Goal: Transaction & Acquisition: Purchase product/service

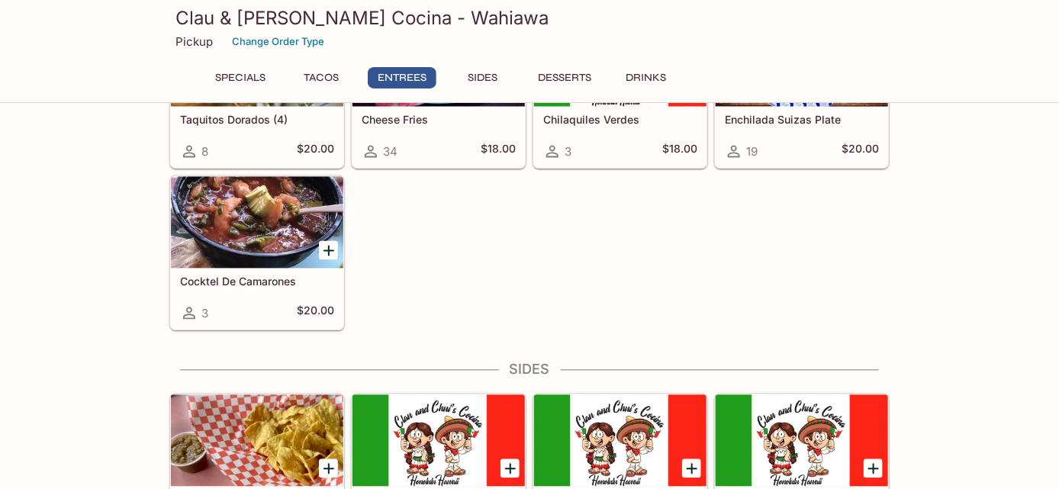
scroll to position [889, 0]
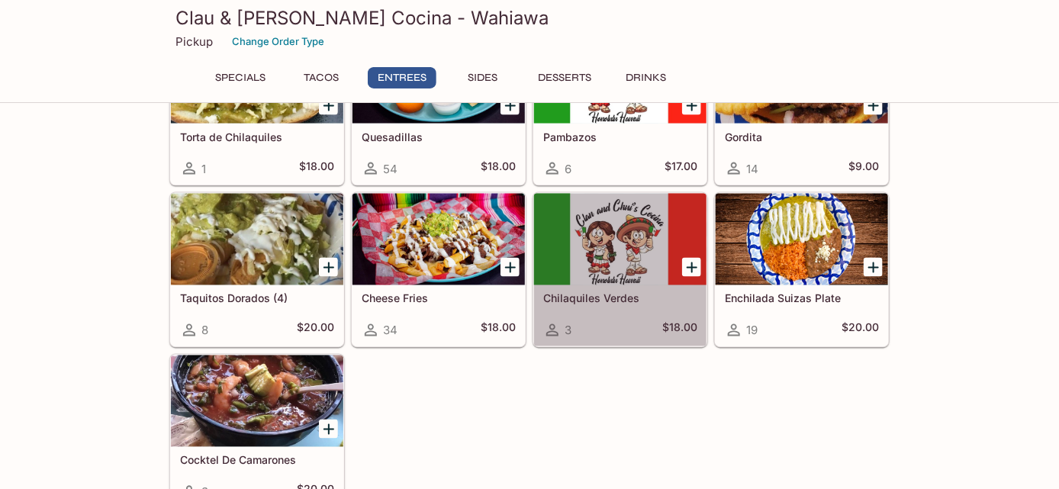
click at [556, 324] on icon at bounding box center [552, 330] width 12 height 12
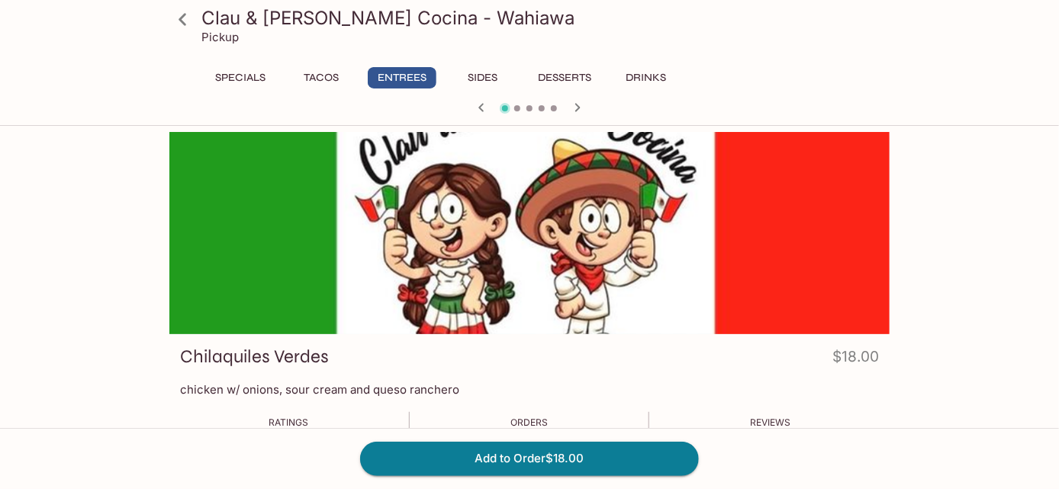
scroll to position [616, 0]
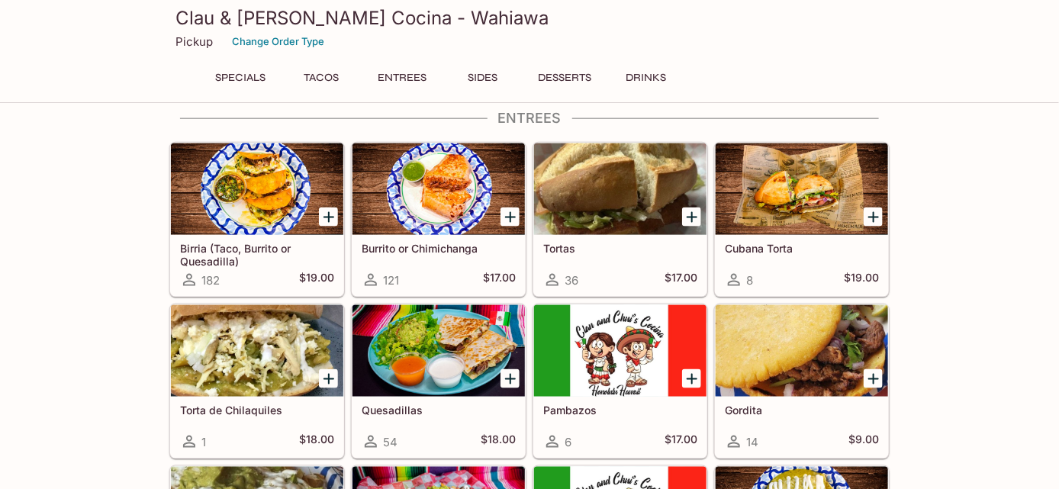
click at [393, 436] on span "54" at bounding box center [390, 442] width 14 height 14
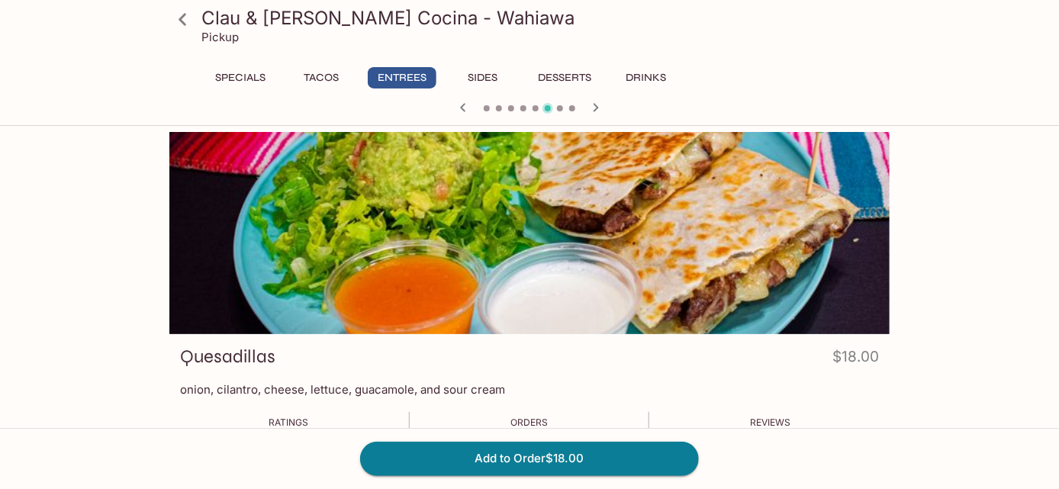
click at [462, 107] on icon "button" at bounding box center [462, 107] width 5 height 8
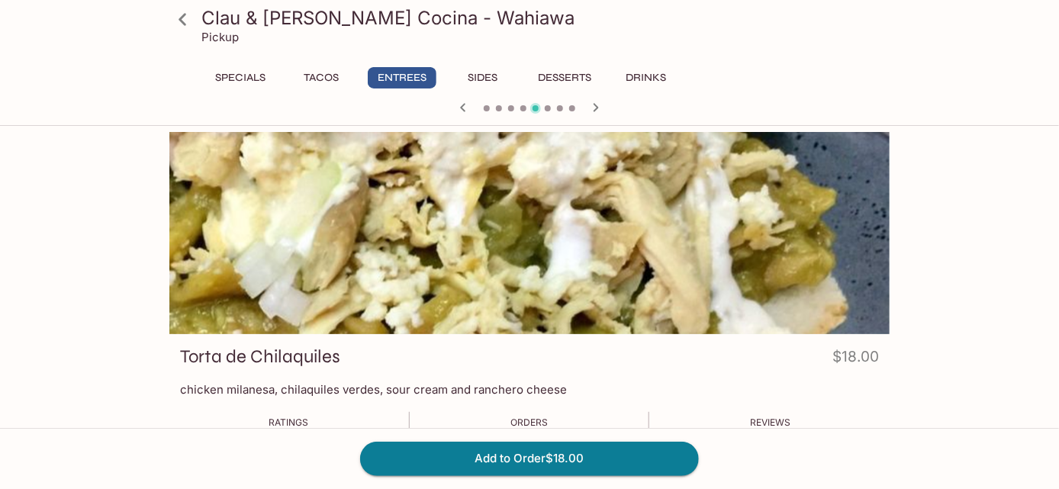
click at [462, 107] on icon "button" at bounding box center [462, 107] width 5 height 8
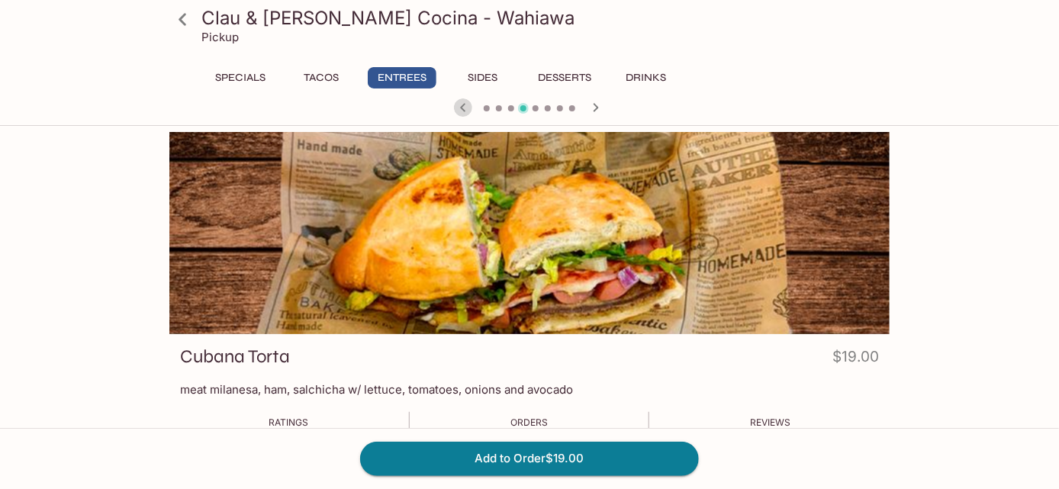
click at [462, 107] on icon "button" at bounding box center [462, 107] width 5 height 8
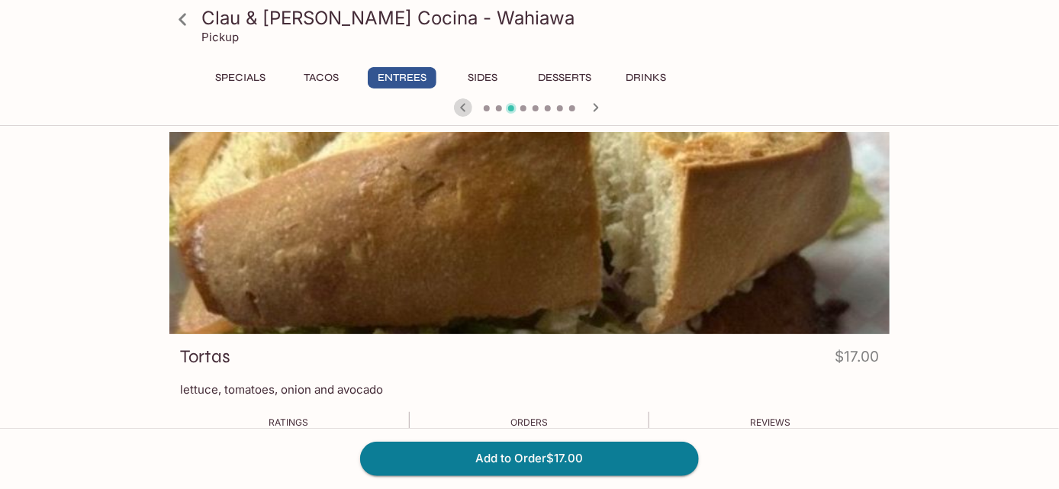
click at [462, 107] on icon "button" at bounding box center [462, 107] width 5 height 8
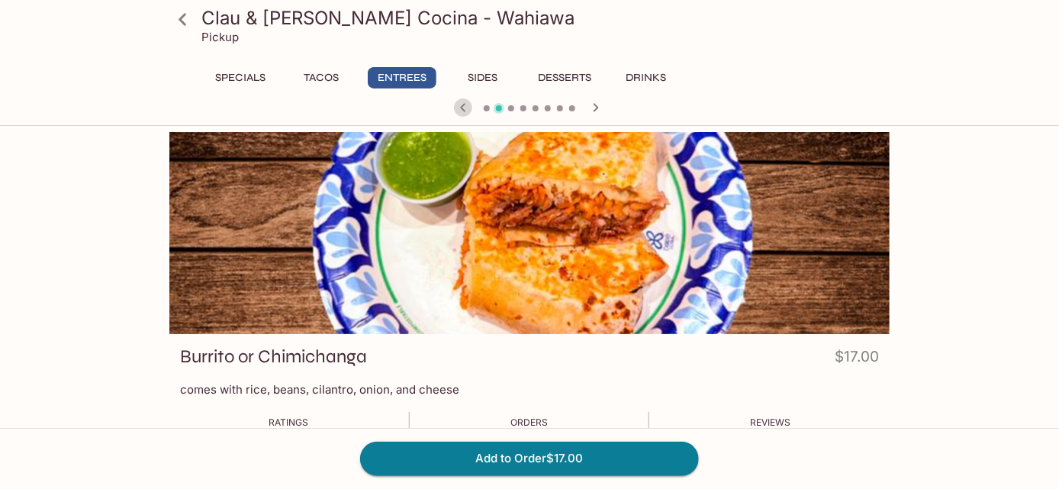
click at [462, 107] on icon "button" at bounding box center [462, 107] width 5 height 8
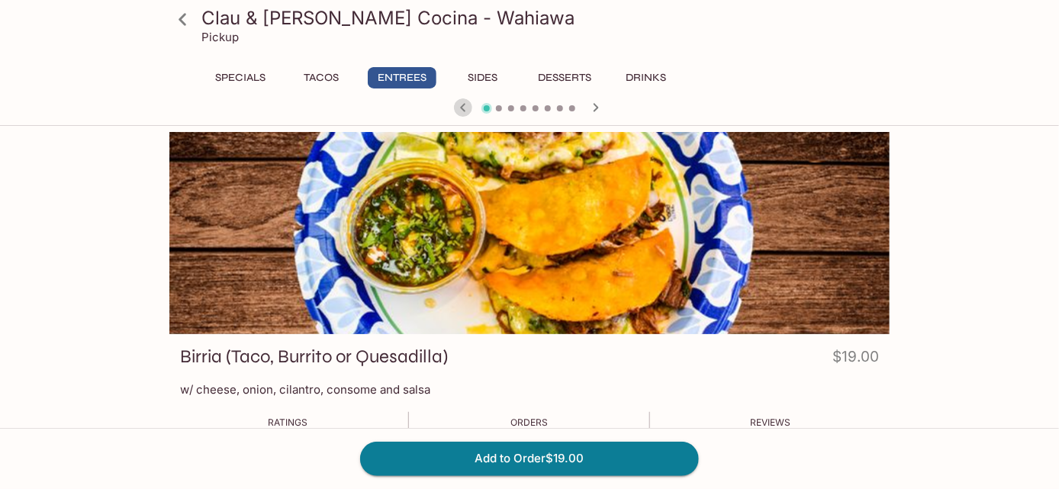
click at [462, 107] on icon "button" at bounding box center [462, 107] width 5 height 8
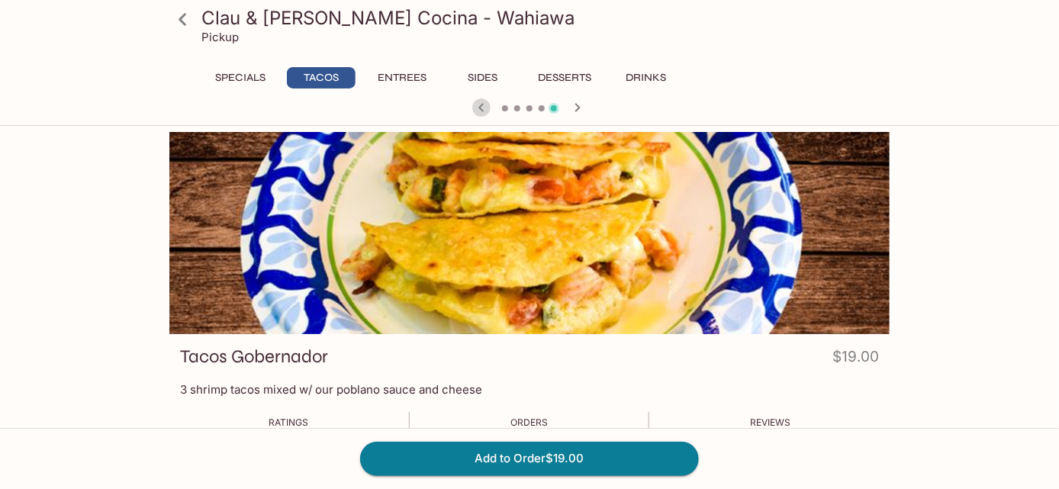
click at [481, 107] on icon "button" at bounding box center [481, 107] width 18 height 18
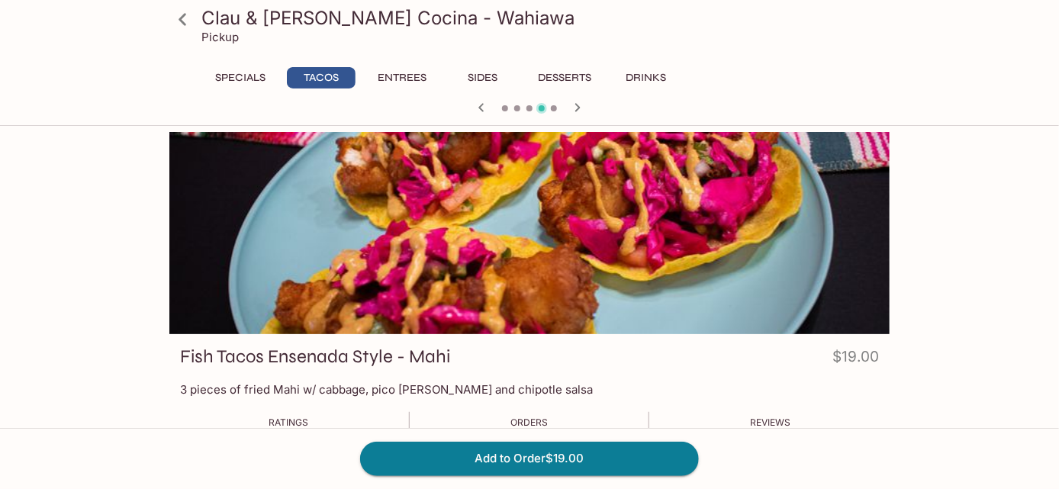
click at [347, 110] on div at bounding box center [529, 109] width 732 height 23
click at [641, 101] on div at bounding box center [529, 109] width 732 height 23
click at [480, 106] on icon "button" at bounding box center [480, 107] width 5 height 8
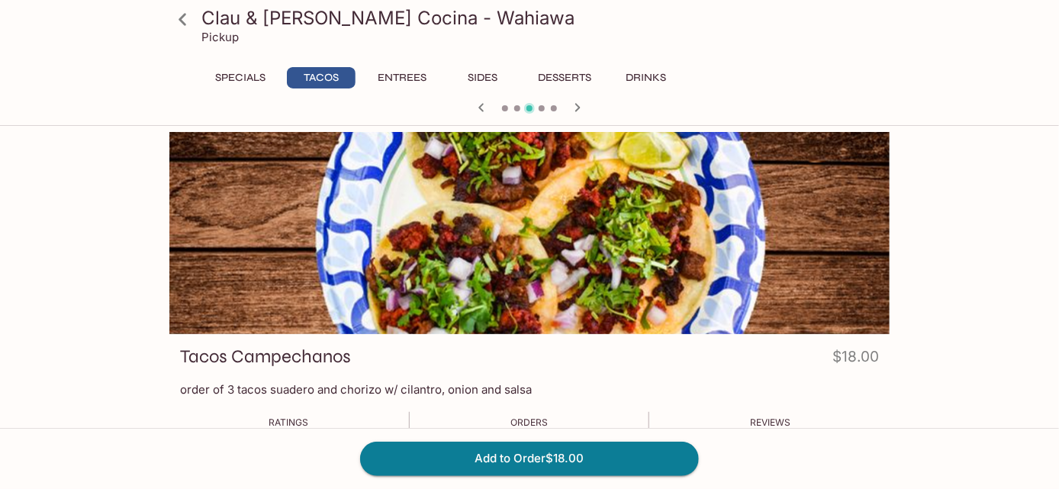
click at [480, 106] on icon "button" at bounding box center [480, 107] width 5 height 8
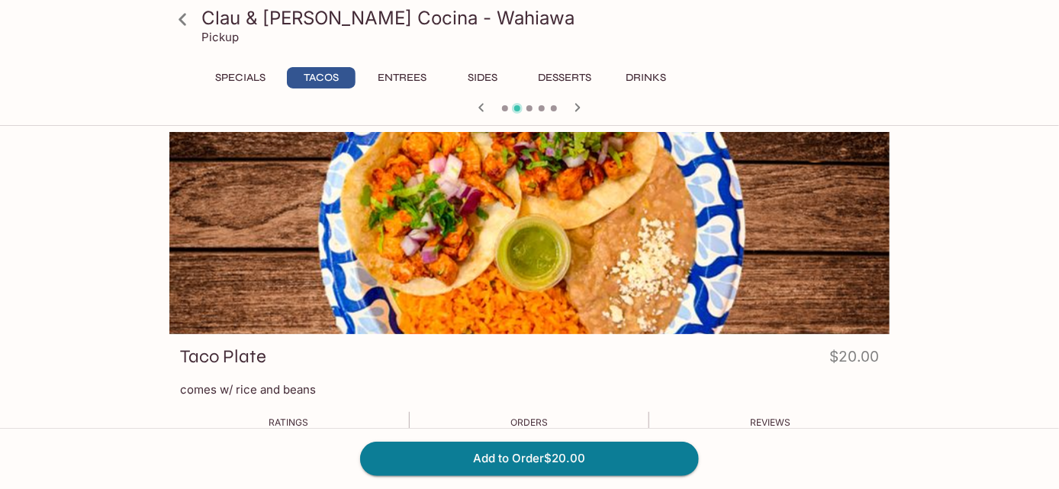
click at [480, 106] on icon "button" at bounding box center [480, 107] width 5 height 8
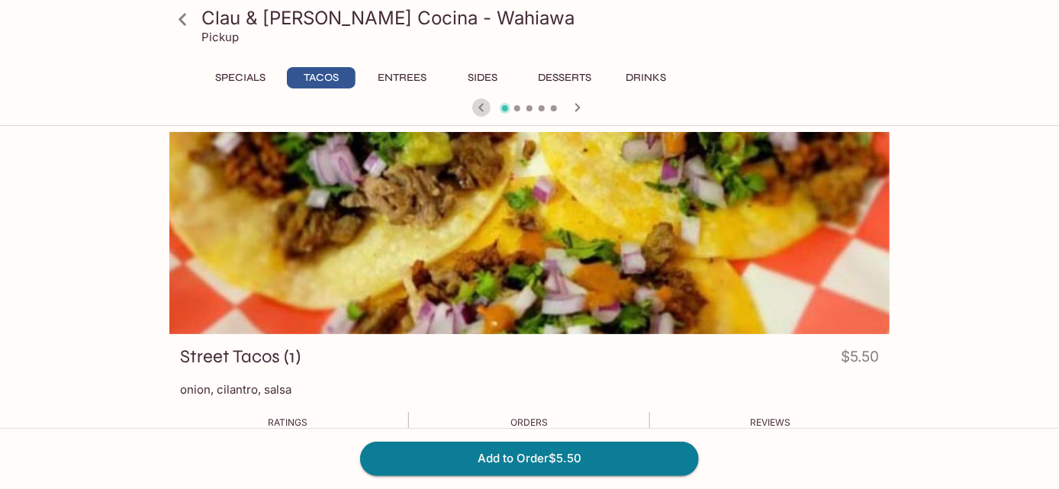
click at [480, 106] on icon "button" at bounding box center [480, 107] width 5 height 8
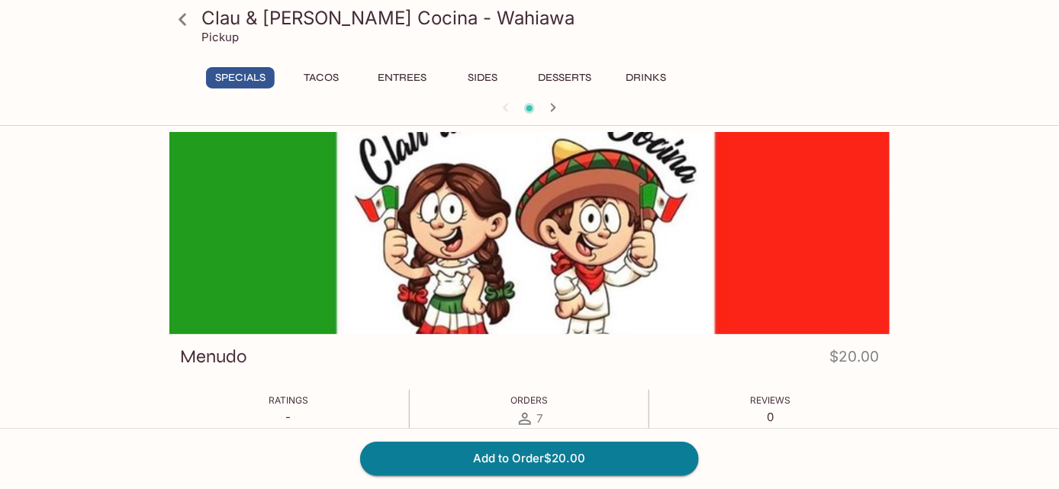
click at [480, 106] on div at bounding box center [529, 109] width 732 height 23
click at [507, 109] on div at bounding box center [529, 109] width 732 height 23
click at [246, 76] on button "Specials" at bounding box center [240, 77] width 69 height 21
click at [643, 80] on button "Drinks" at bounding box center [646, 77] width 69 height 21
